Goal: Task Accomplishment & Management: Complete application form

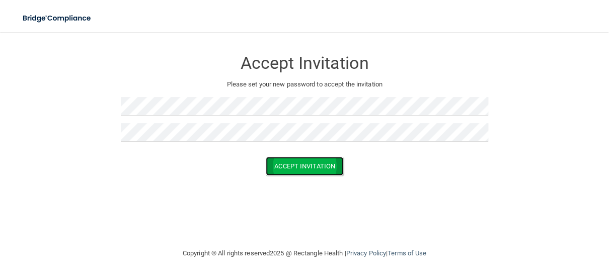
click at [303, 168] on button "Accept Invitation" at bounding box center [304, 166] width 77 height 19
click at [303, 168] on form "Accept Invitation Please set your new password to accept the invitation Accept …" at bounding box center [304, 114] width 568 height 145
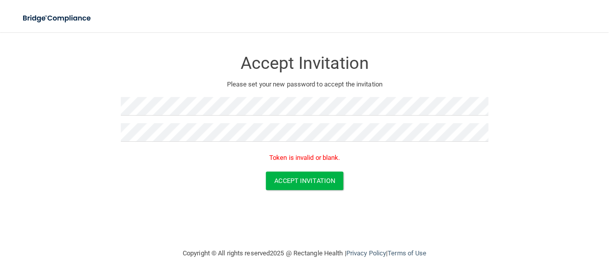
click at [303, 155] on p "Token is invalid or blank." at bounding box center [304, 158] width 367 height 12
click at [293, 178] on button "Accept Invitation" at bounding box center [304, 181] width 77 height 19
click at [312, 85] on p "Please set your new password to accept the invitation" at bounding box center [304, 84] width 352 height 12
click at [310, 82] on p "Please set your new password to accept the invitation" at bounding box center [304, 84] width 352 height 12
click at [297, 64] on h3 "Accept Invitation" at bounding box center [304, 63] width 367 height 19
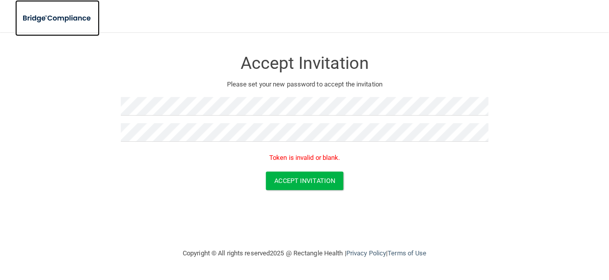
click at [47, 14] on img at bounding box center [57, 18] width 84 height 21
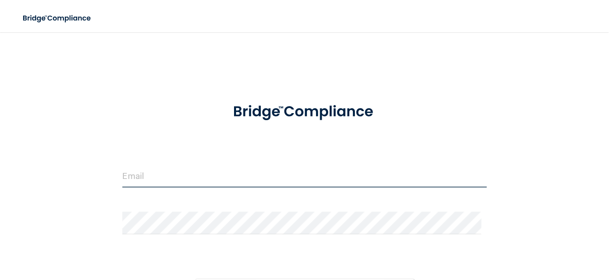
click at [175, 169] on input "email" at bounding box center [304, 176] width 364 height 23
type input "[EMAIL_ADDRESS][DOMAIN_NAME]"
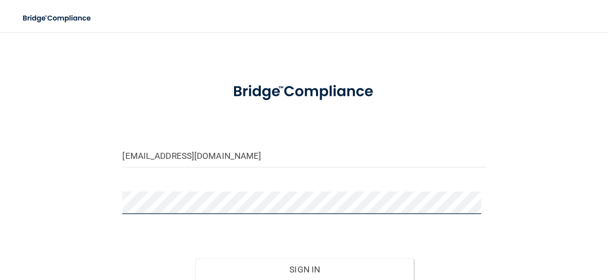
scroll to position [94, 0]
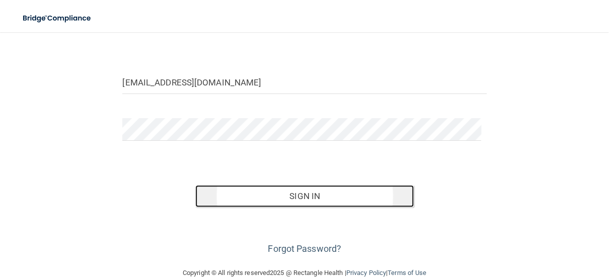
click at [294, 193] on button "Sign In" at bounding box center [304, 196] width 218 height 22
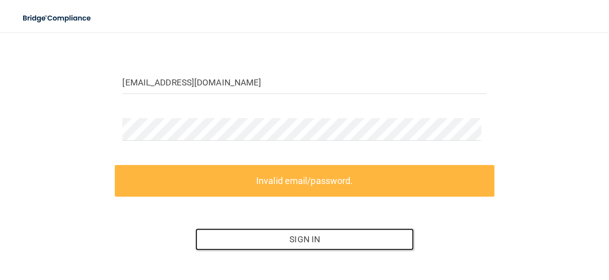
scroll to position [144, 0]
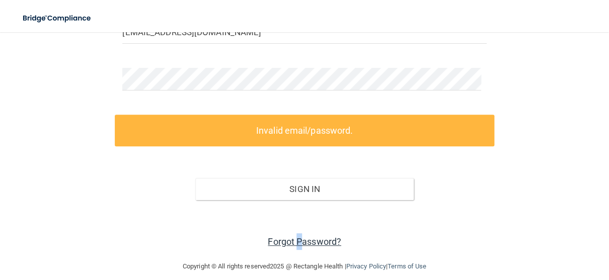
click at [292, 239] on link "Forgot Password?" at bounding box center [304, 241] width 73 height 11
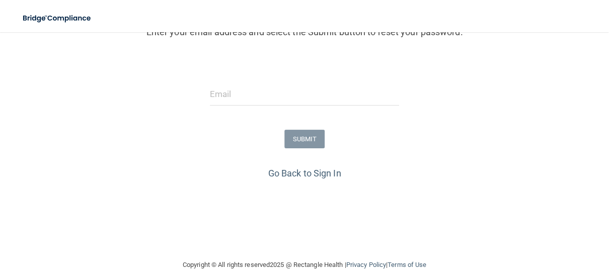
drag, startPoint x: 270, startPoint y: 94, endPoint x: 439, endPoint y: 87, distance: 169.6
click at [439, 87] on div at bounding box center [304, 98] width 614 height 30
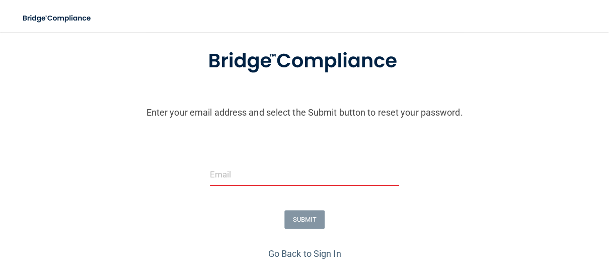
scroll to position [37, 0]
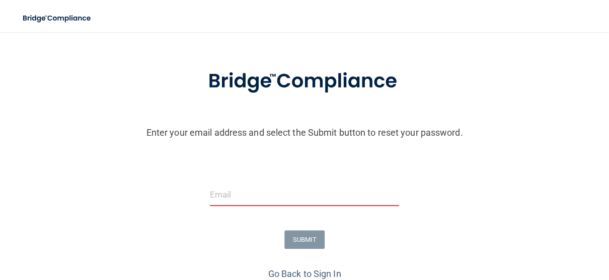
click at [220, 191] on input "email" at bounding box center [305, 195] width 190 height 23
type input "[EMAIL_ADDRESS][DOMAIN_NAME]"
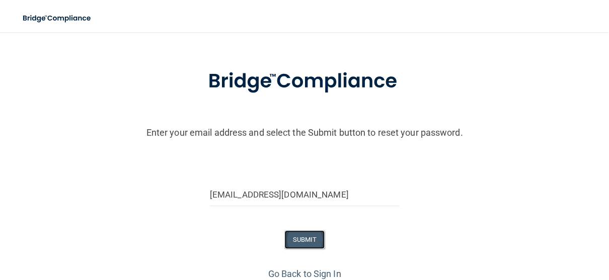
click at [303, 237] on button "SUBMIT" at bounding box center [304, 239] width 41 height 19
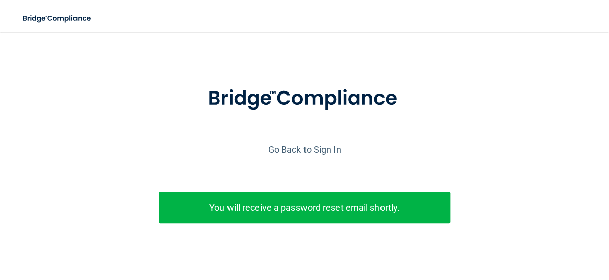
scroll to position [56, 0]
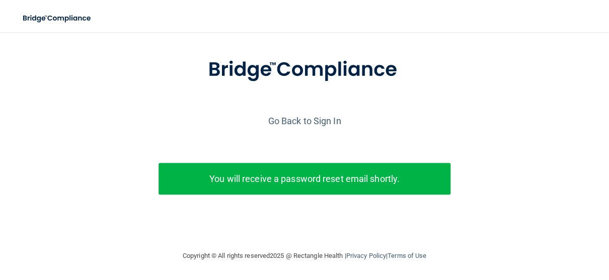
click at [316, 170] on p "You will receive a password reset email shortly." at bounding box center [304, 178] width 277 height 17
click at [311, 175] on p "You will receive a password reset email shortly." at bounding box center [304, 178] width 277 height 17
click at [301, 116] on link "Go Back to Sign In" at bounding box center [304, 121] width 73 height 11
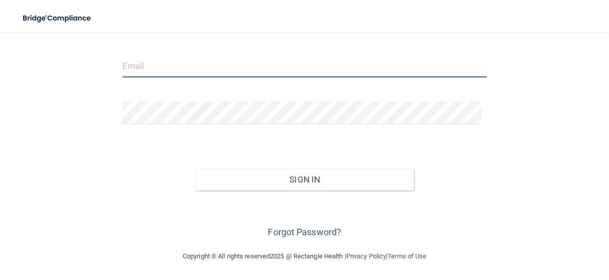
click at [189, 62] on input "email" at bounding box center [304, 66] width 364 height 23
type input "[EMAIL_ADDRESS][DOMAIN_NAME]"
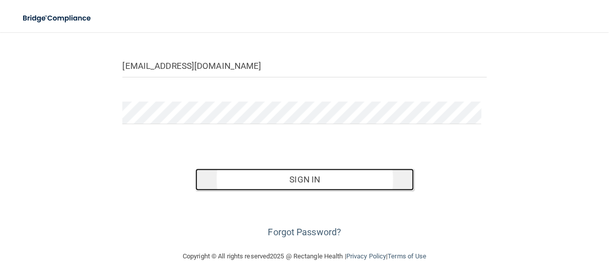
click at [297, 181] on button "Sign In" at bounding box center [304, 179] width 218 height 22
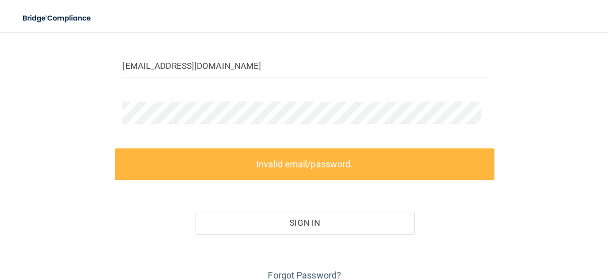
click at [280, 162] on label "Invalid email/password." at bounding box center [304, 164] width 379 height 32
click at [279, 162] on label "Invalid email/password." at bounding box center [304, 164] width 379 height 32
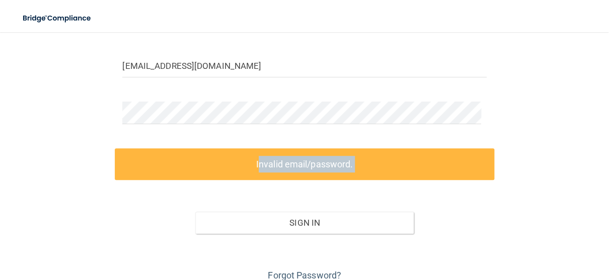
click at [279, 162] on label "Invalid email/password." at bounding box center [304, 164] width 379 height 32
click at [278, 162] on label "Invalid email/password." at bounding box center [304, 164] width 379 height 32
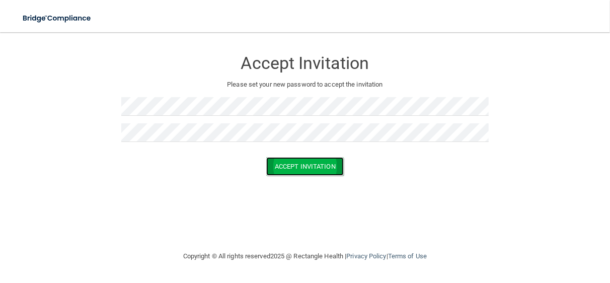
click at [317, 165] on button "Accept Invitation" at bounding box center [304, 166] width 77 height 19
